Goal: Transaction & Acquisition: Purchase product/service

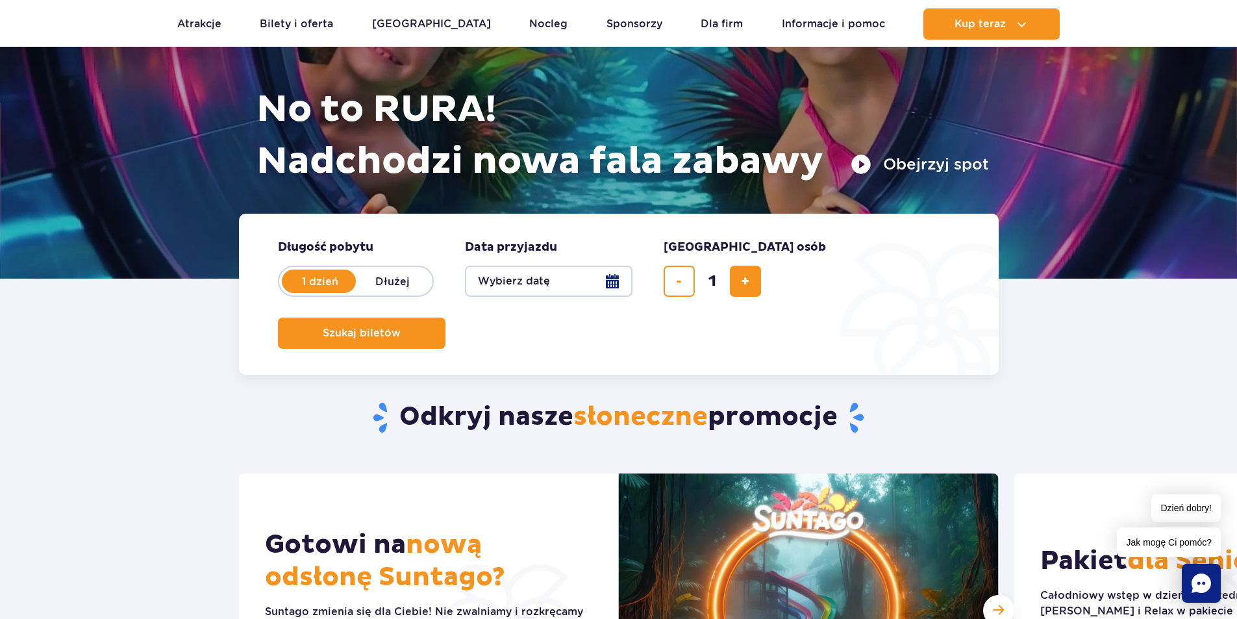
scroll to position [130, 0]
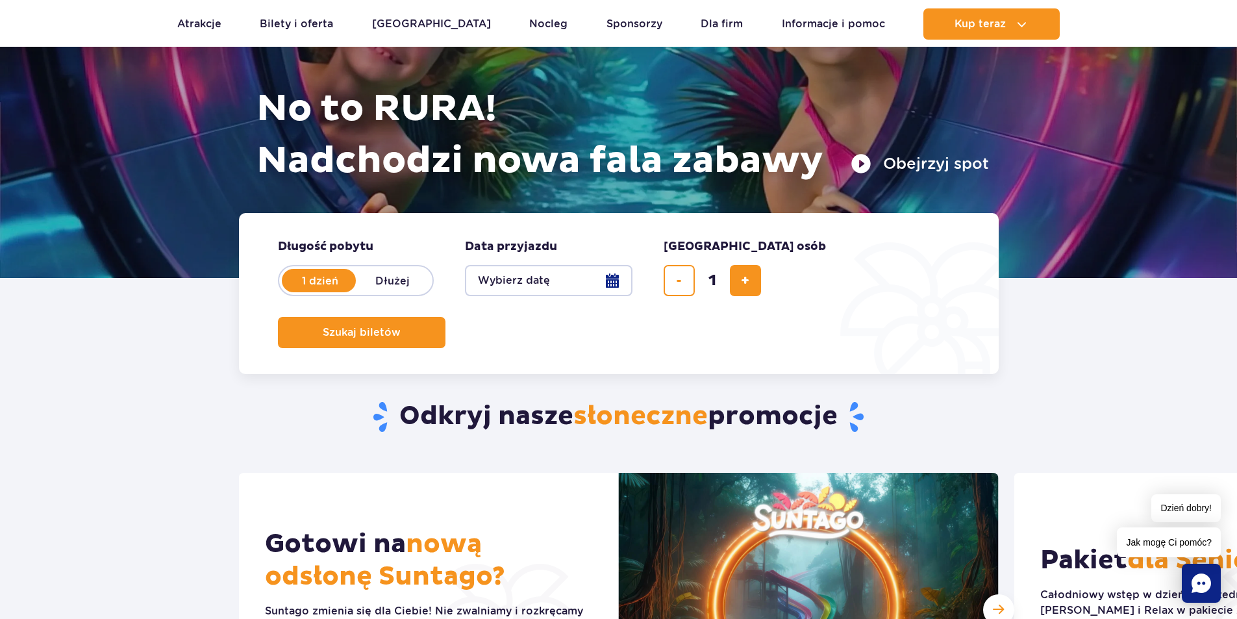
click at [494, 280] on button "Wybierz datę" at bounding box center [549, 280] width 168 height 31
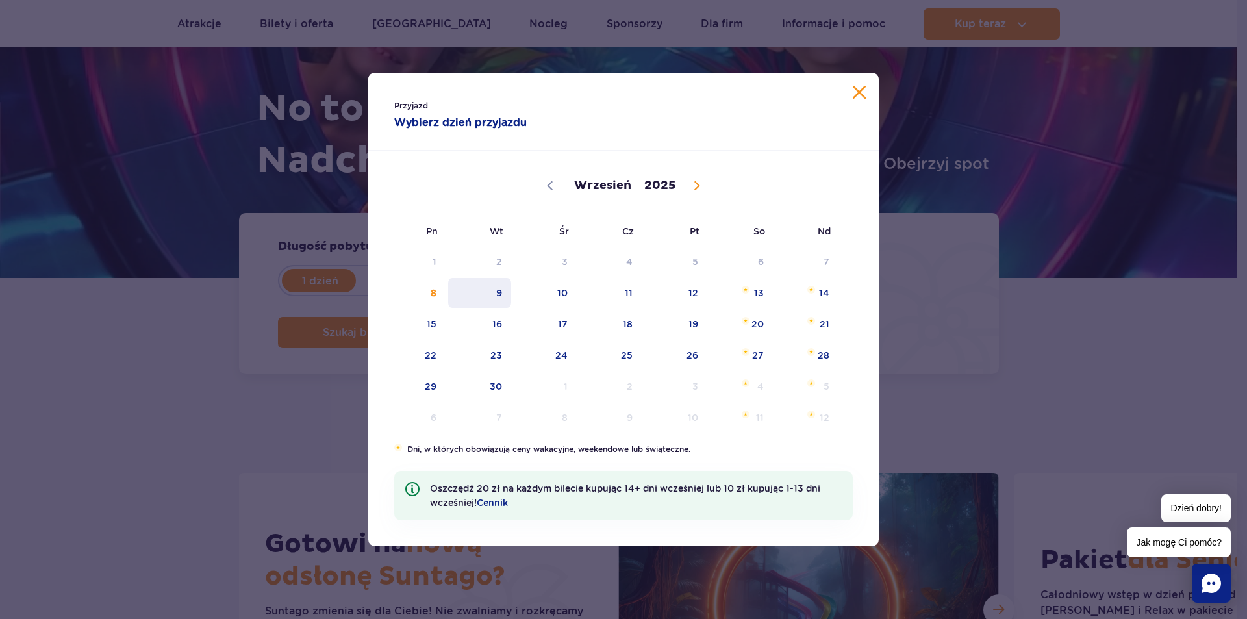
click at [490, 293] on span "9" at bounding box center [480, 293] width 66 height 30
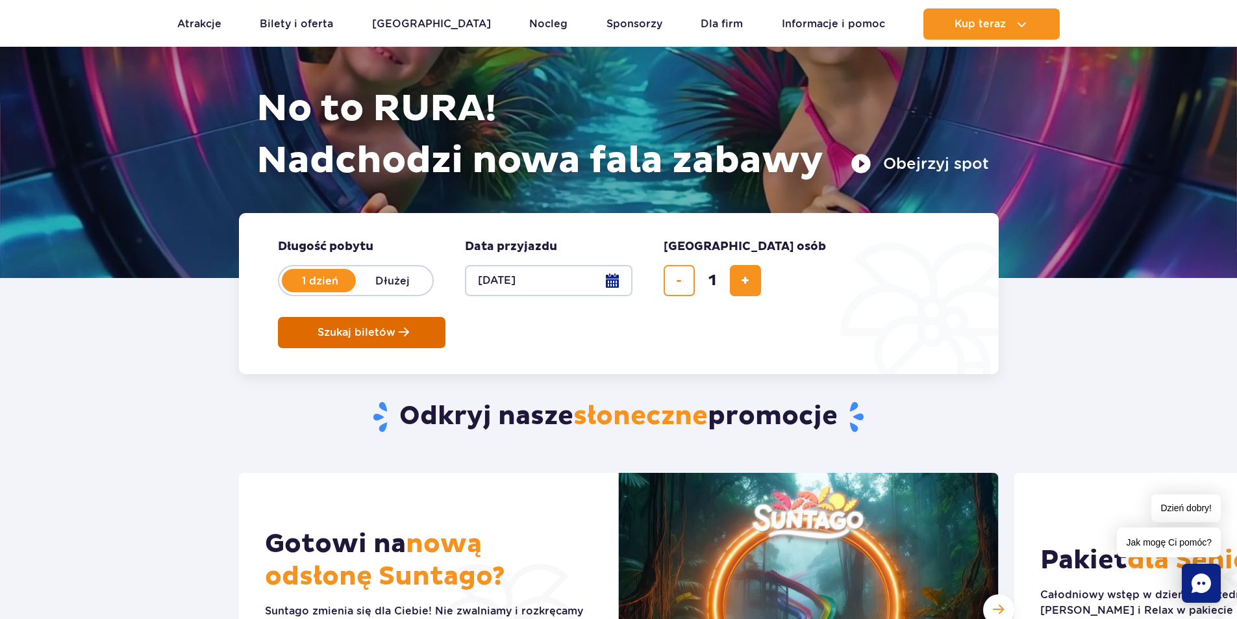
click at [395, 327] on span "Szukaj biletów" at bounding box center [357, 333] width 78 height 12
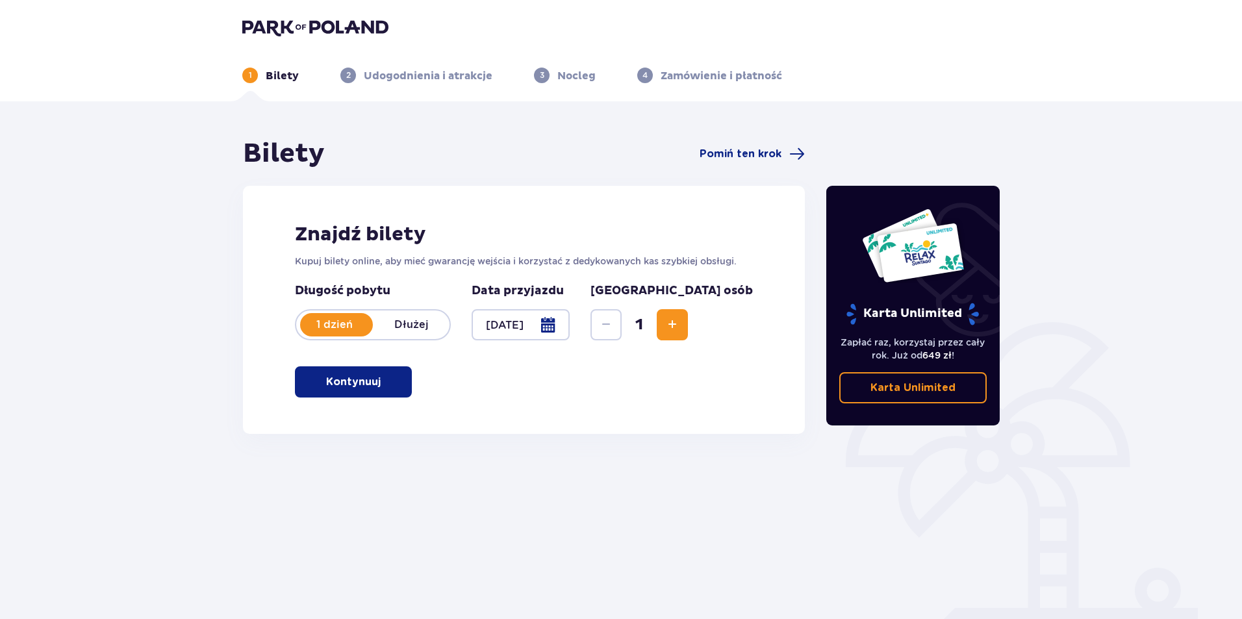
click at [473, 229] on h2 "Znajdź bilety" at bounding box center [524, 234] width 458 height 25
click at [364, 377] on p "Kontynuuj" at bounding box center [353, 382] width 55 height 14
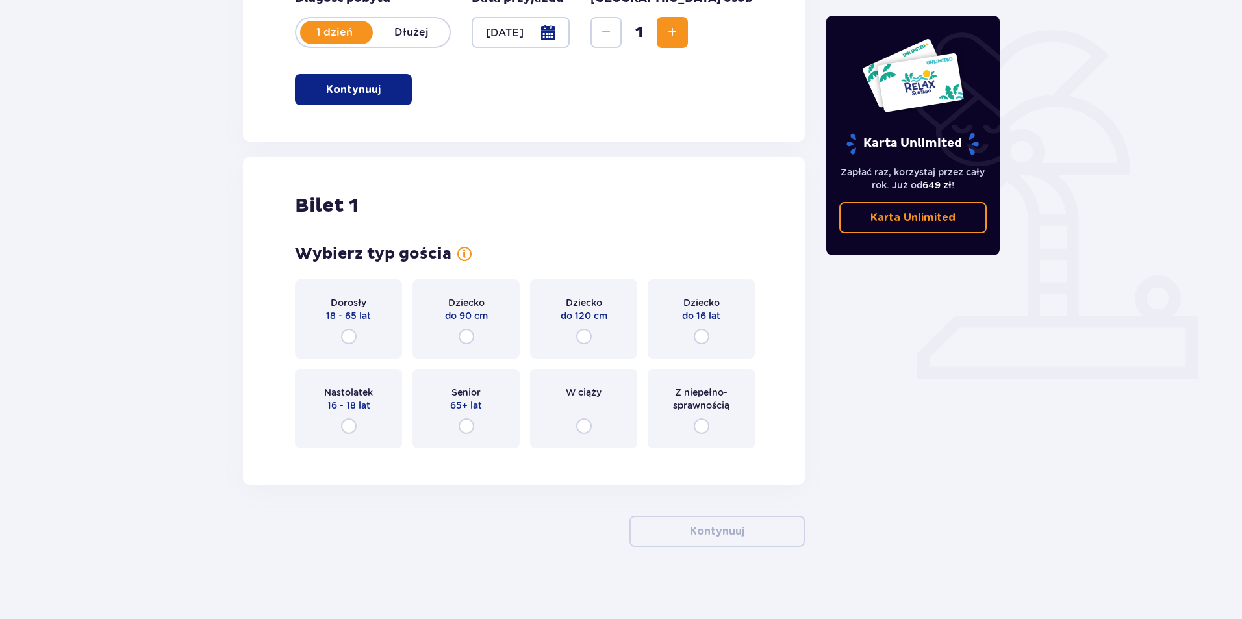
scroll to position [298, 0]
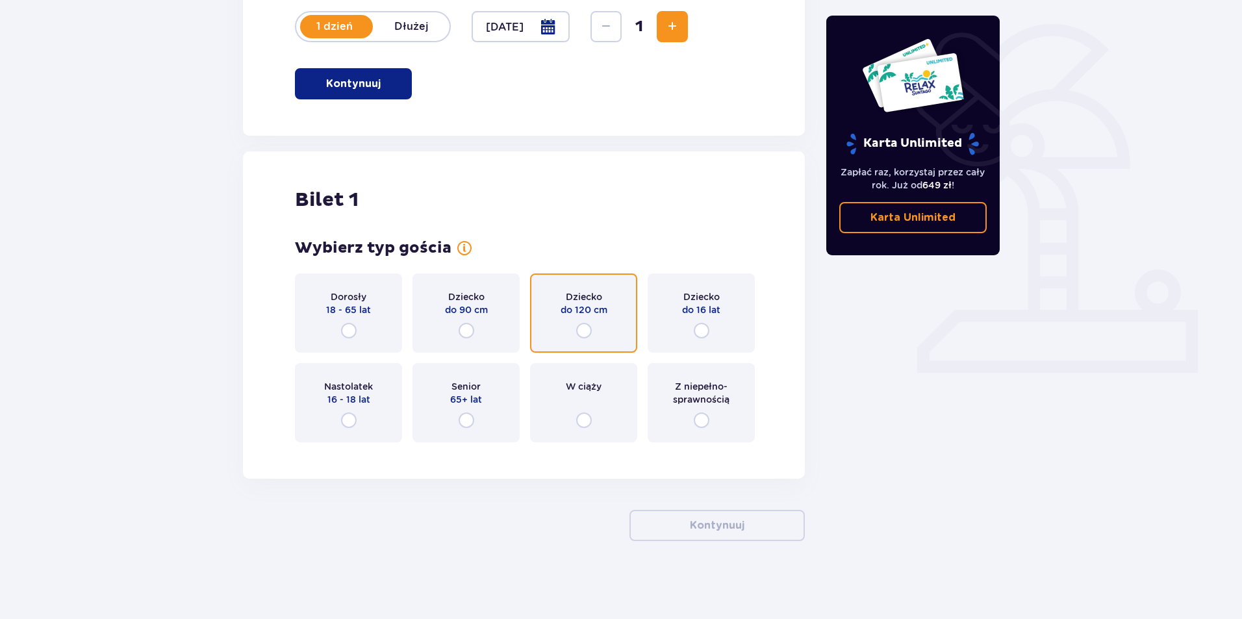
click at [587, 326] on input "radio" at bounding box center [584, 331] width 16 height 16
radio input "true"
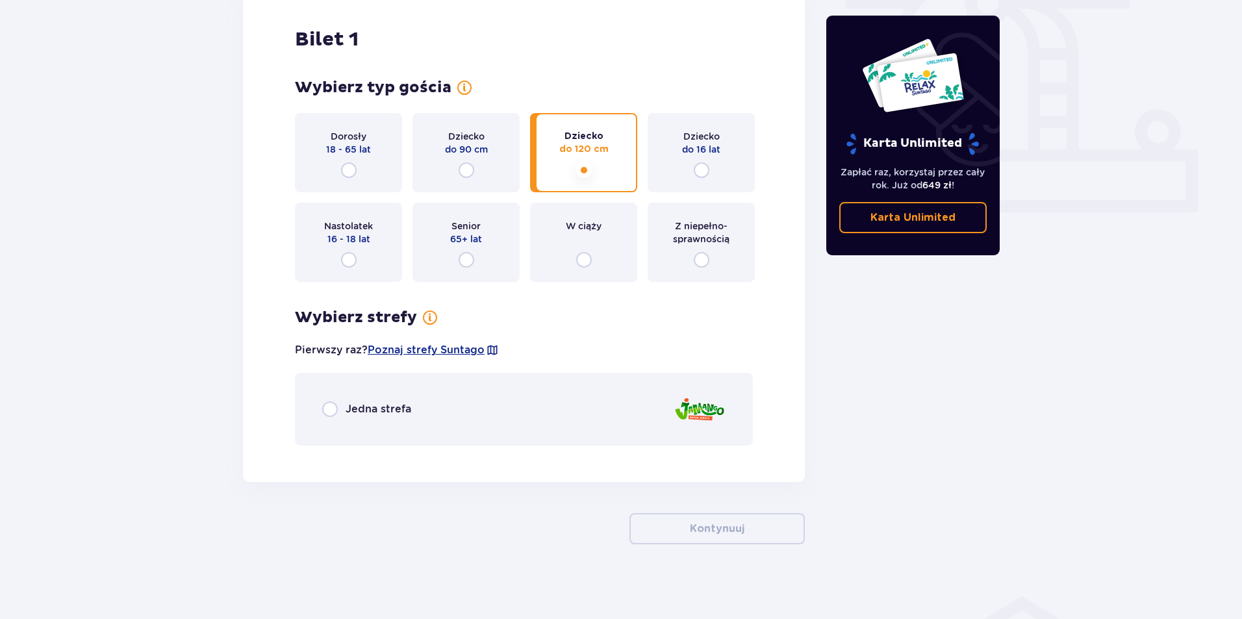
scroll to position [462, 0]
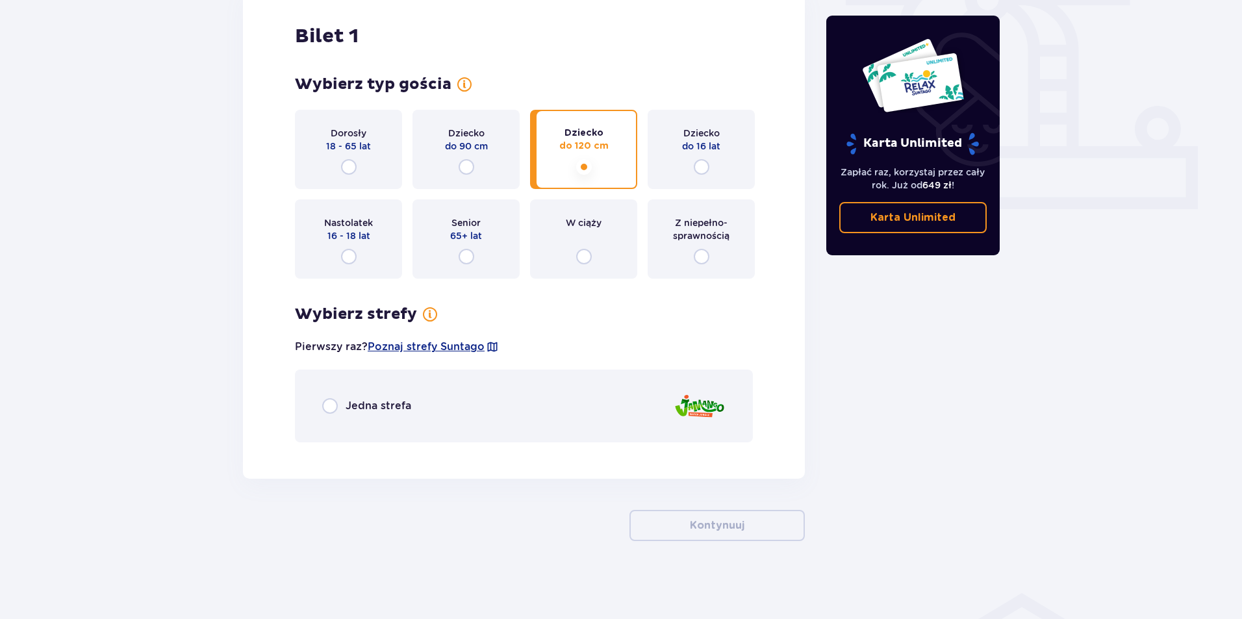
click at [348, 408] on p "Jedna strefa" at bounding box center [378, 406] width 66 height 14
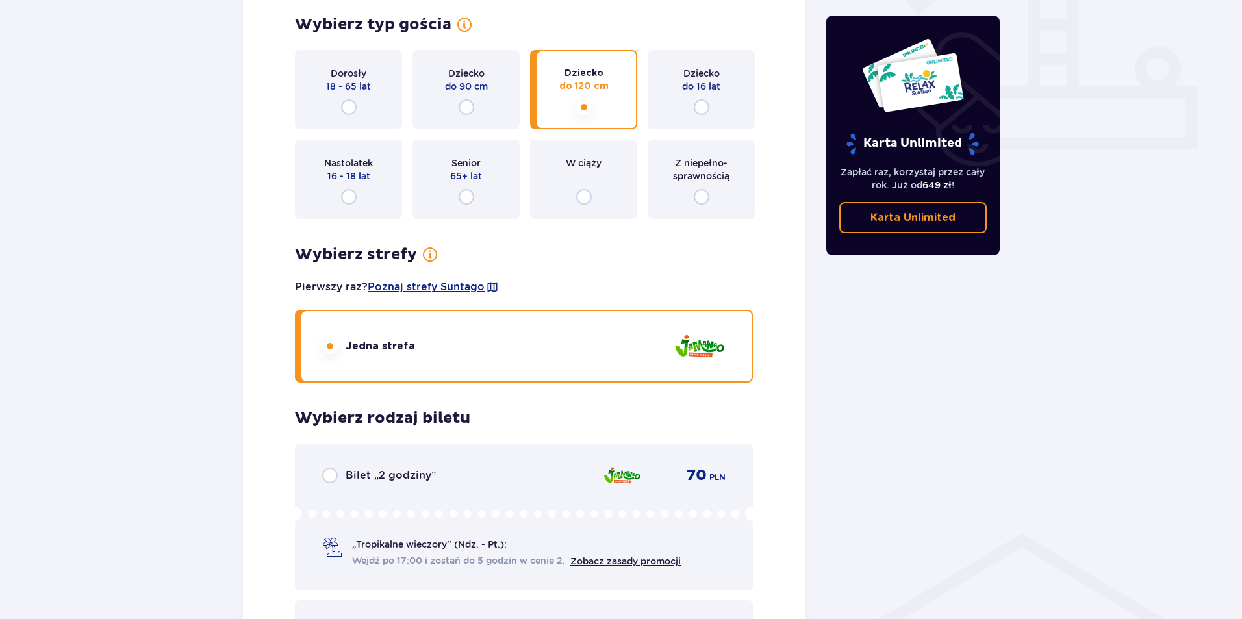
scroll to position [445, 0]
